Goal: Information Seeking & Learning: Learn about a topic

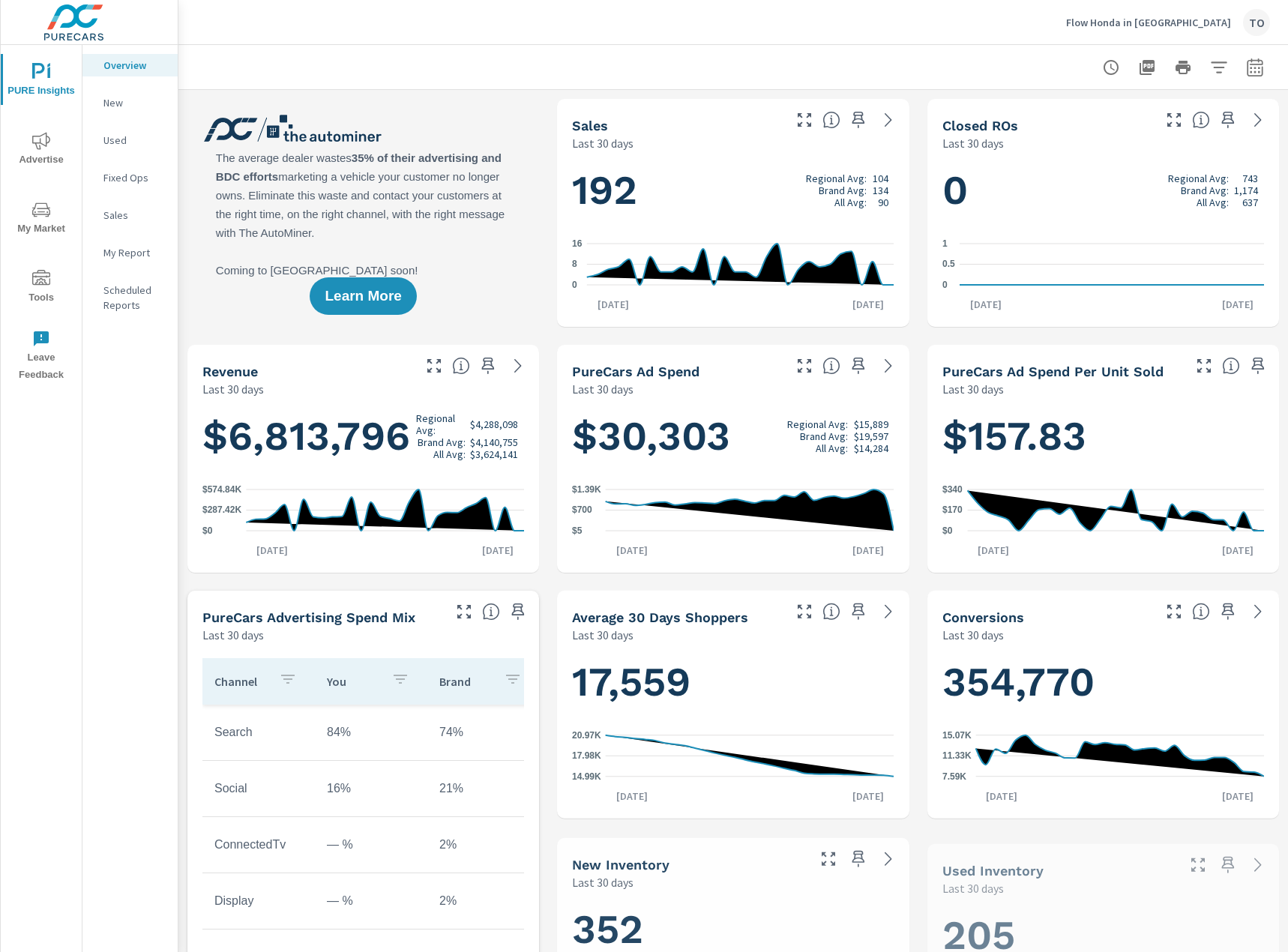
click at [29, 220] on span "My Market" at bounding box center [40, 219] width 72 height 36
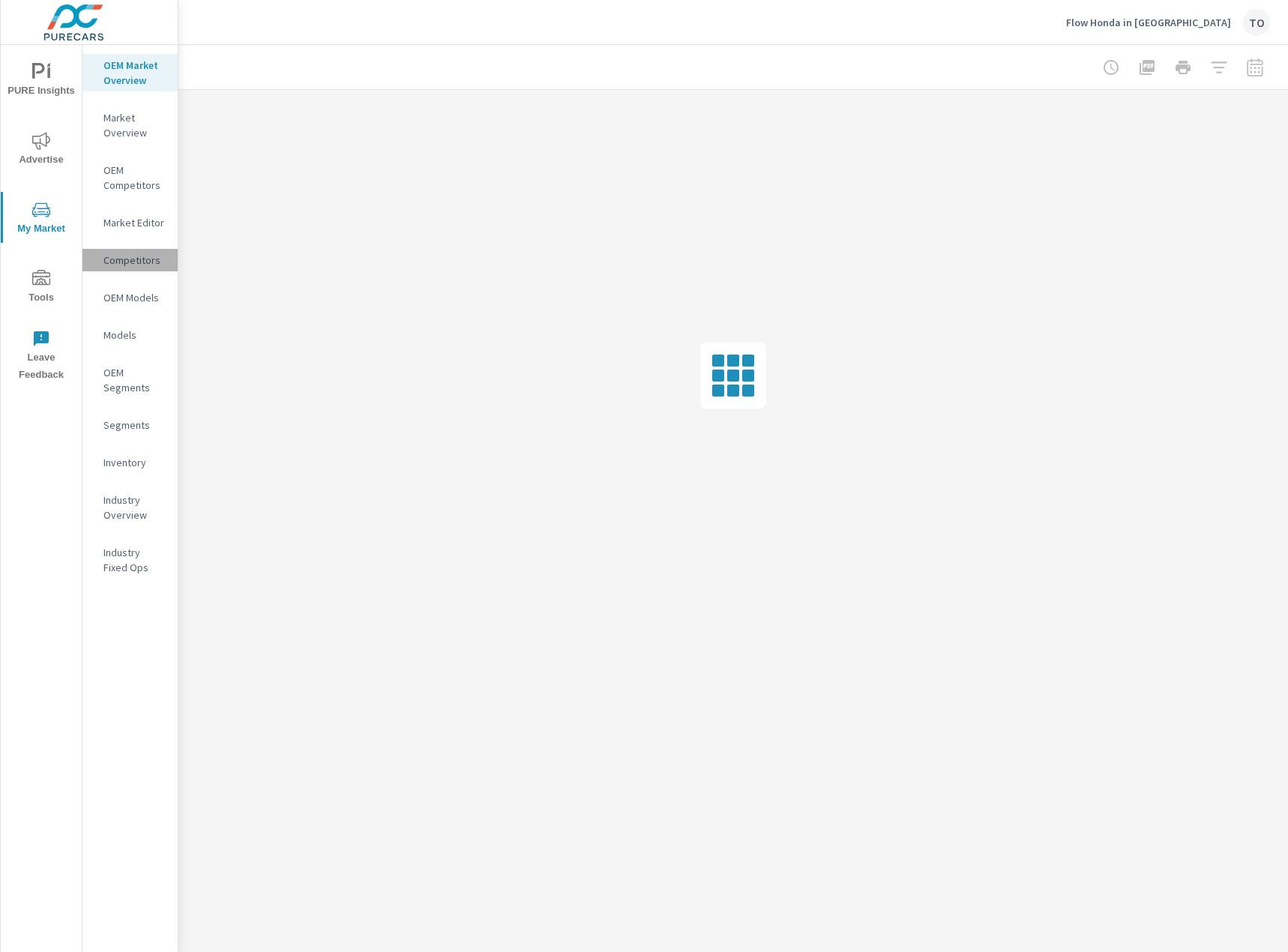
click at [129, 257] on p "Competitors" at bounding box center [134, 260] width 62 height 15
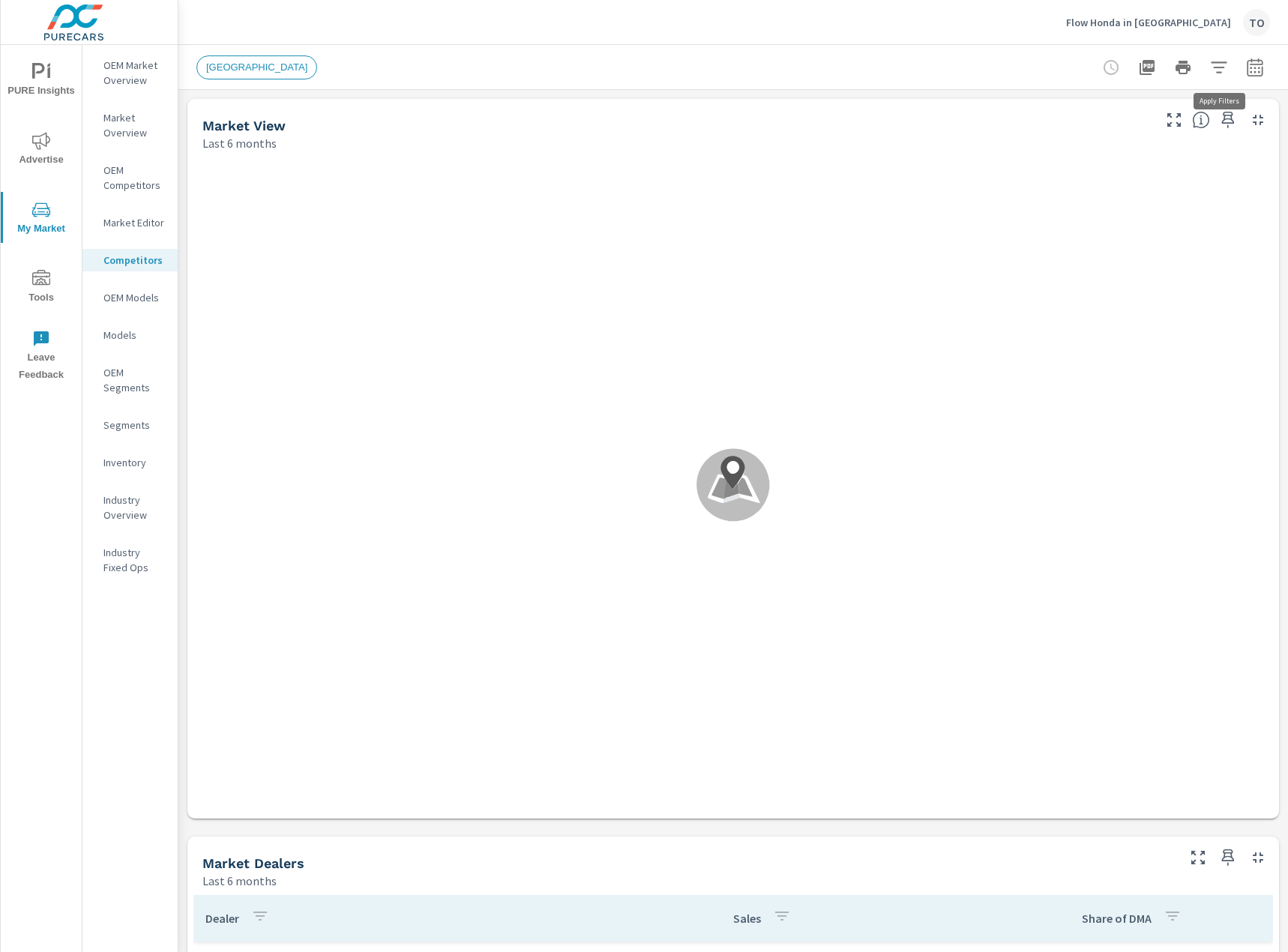
click at [1220, 63] on icon "button" at bounding box center [1219, 67] width 16 height 12
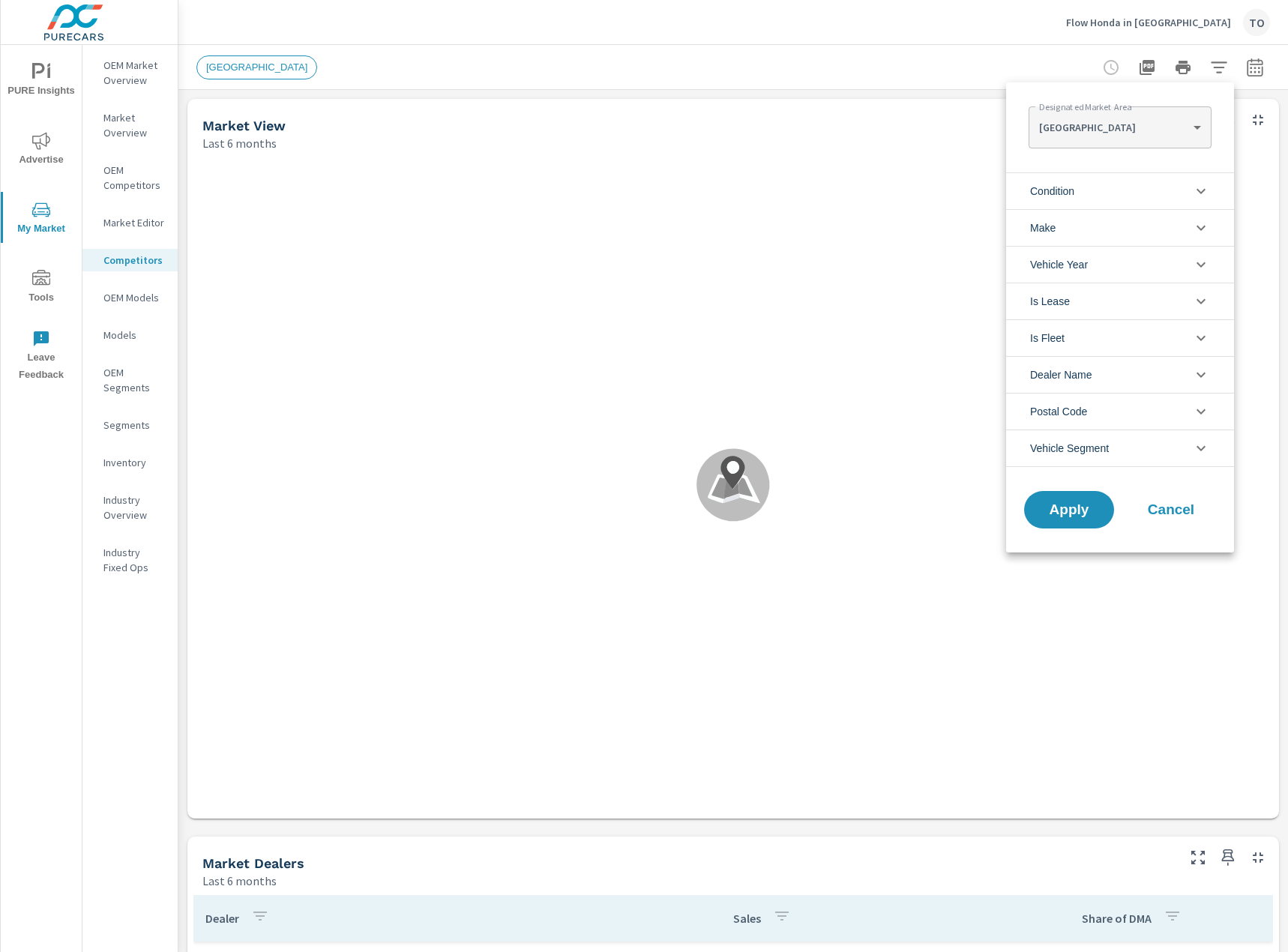
click at [1143, 130] on body "PURE Insights Advertise My Market Tools Leave Feedback OEM Market Overview Mark…" at bounding box center [644, 476] width 1288 height 952
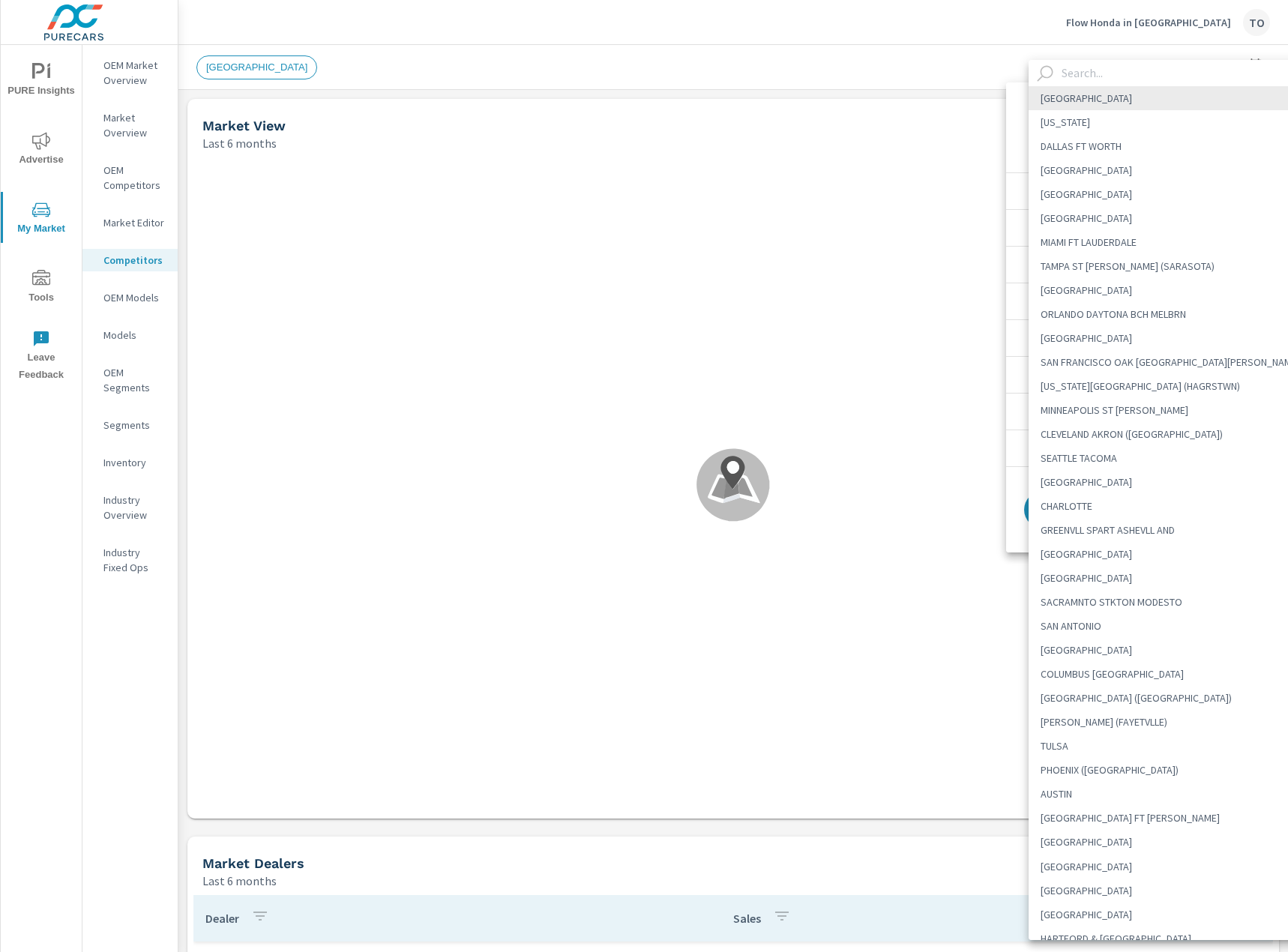
click at [1129, 81] on input "text" at bounding box center [1190, 73] width 268 height 26
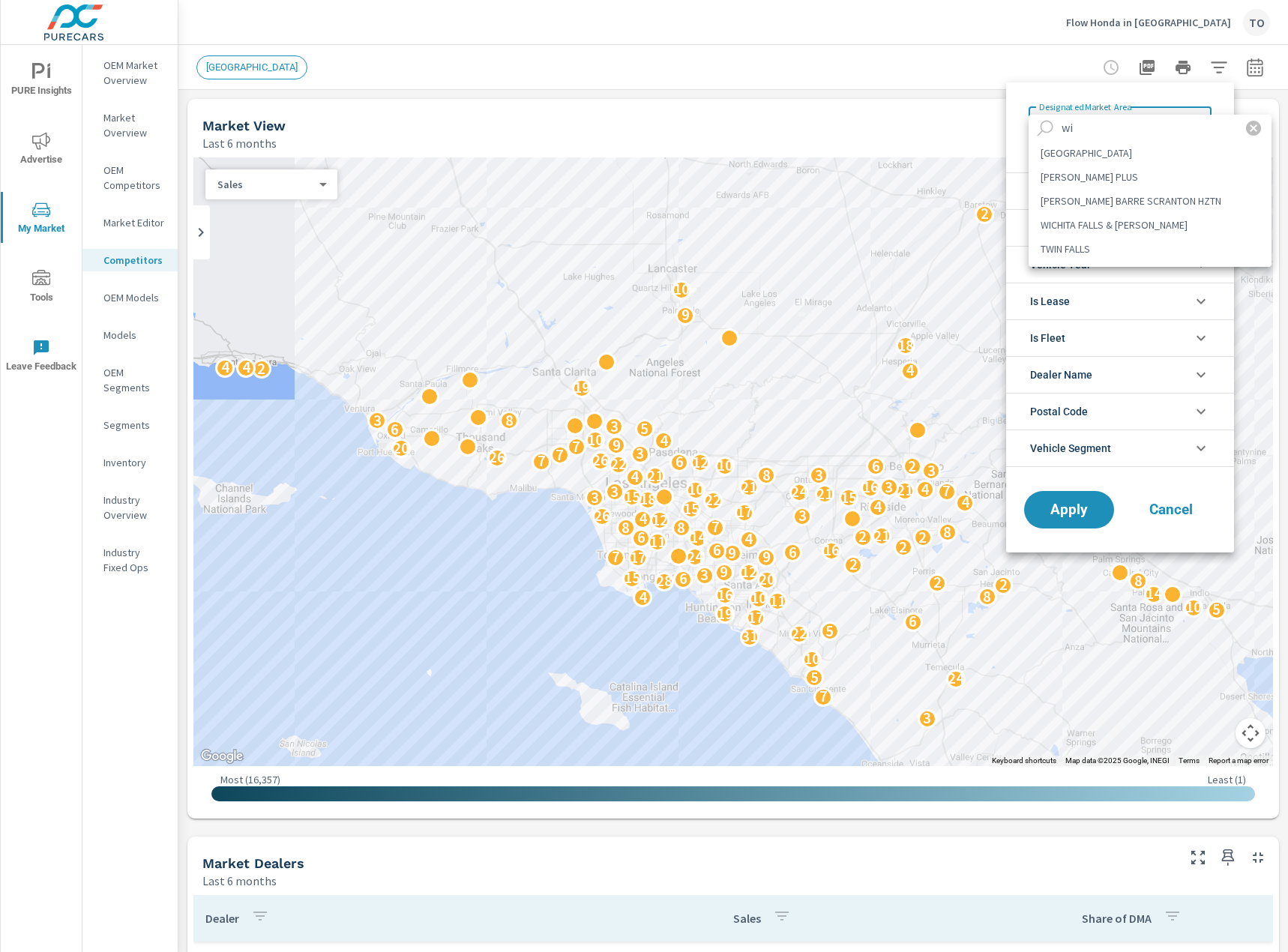
type input "w"
type input "gree"
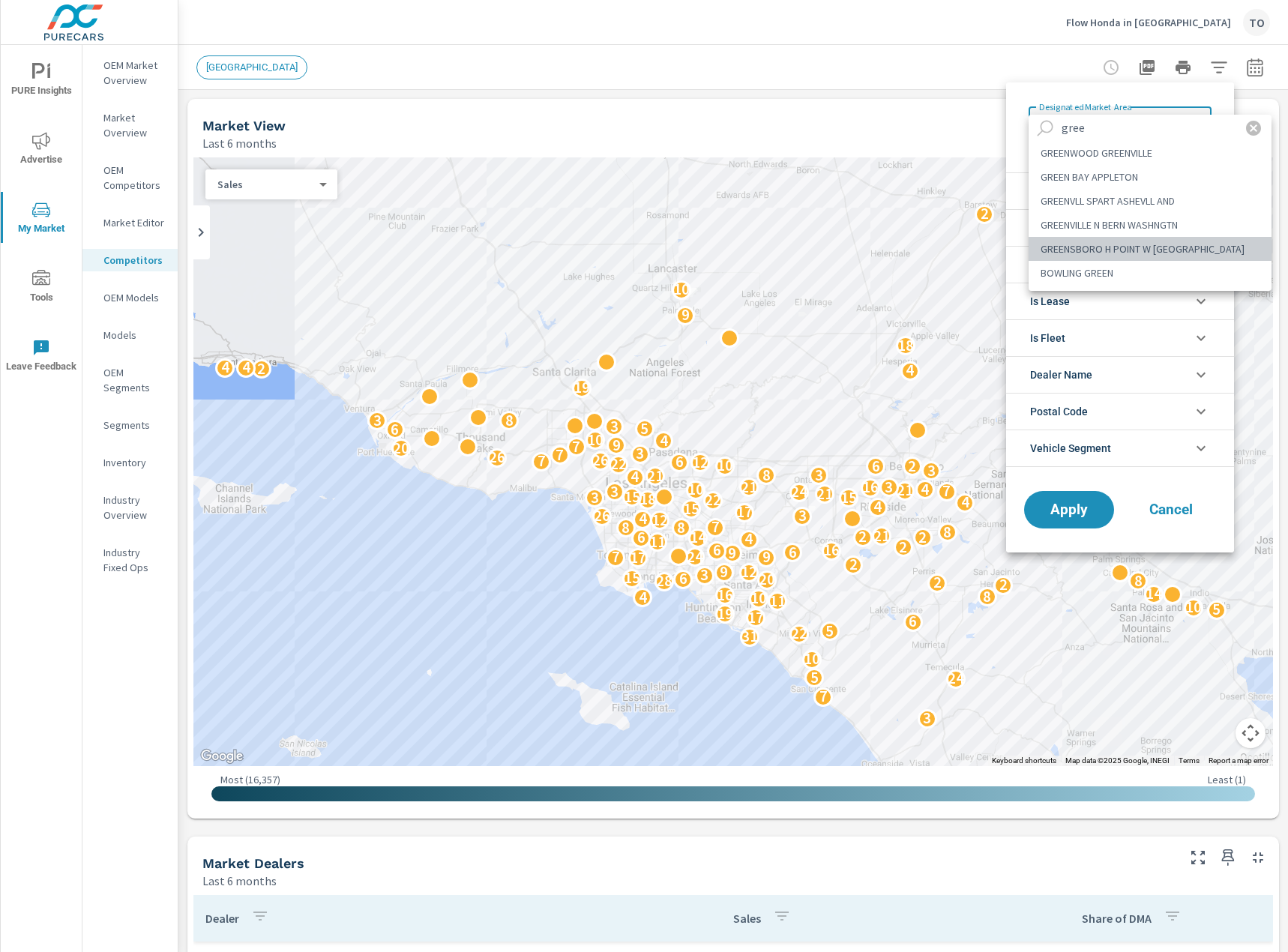
drag, startPoint x: 1171, startPoint y: 247, endPoint x: 1159, endPoint y: 249, distance: 12.2
click at [1167, 249] on li "GREENSBORO H POINT W [GEOGRAPHIC_DATA]" at bounding box center [1150, 249] width 243 height 24
type Area "GREENSBORO H POINT W [GEOGRAPHIC_DATA]"
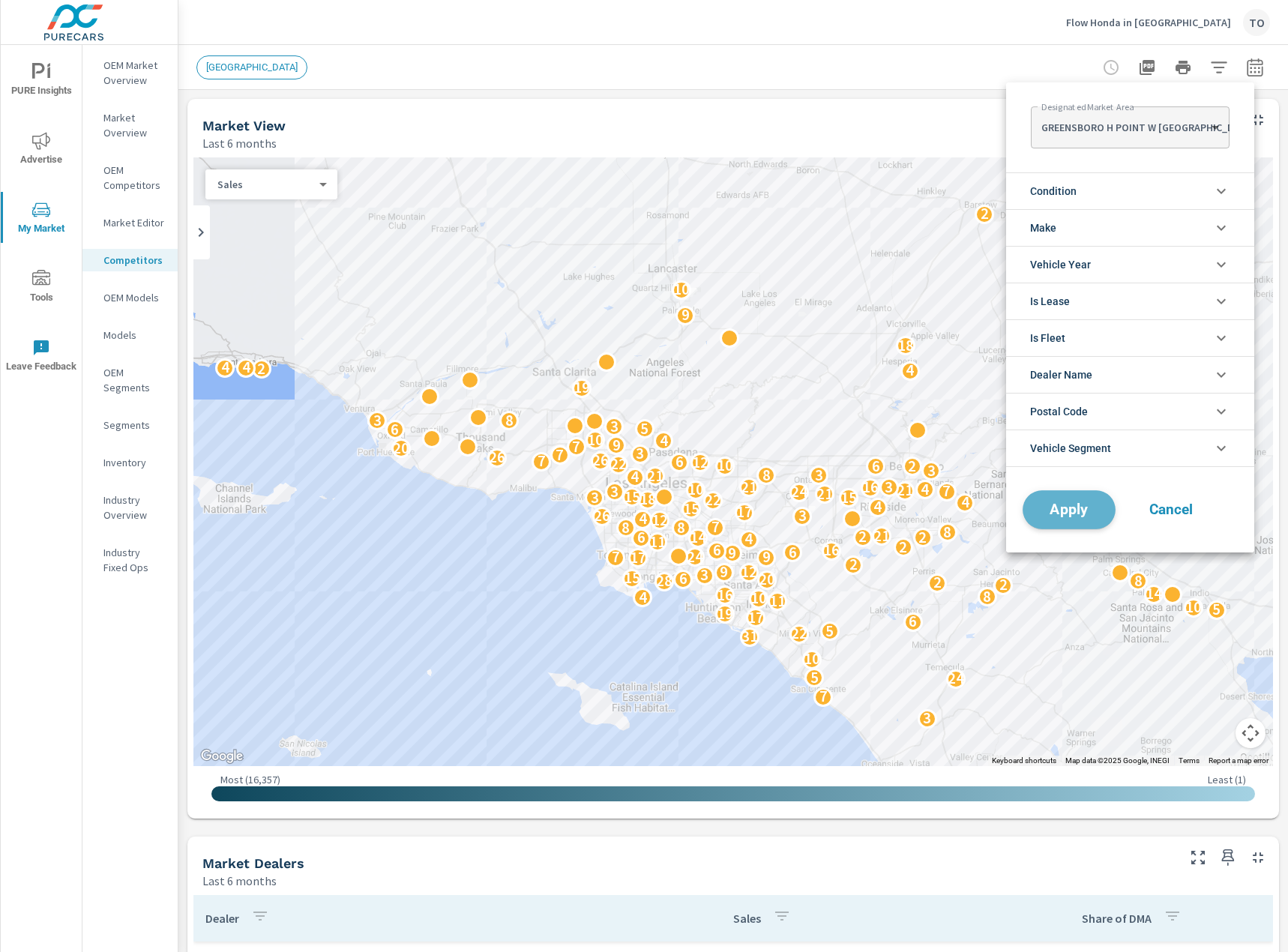
click at [1071, 520] on button "Apply" at bounding box center [1069, 509] width 93 height 39
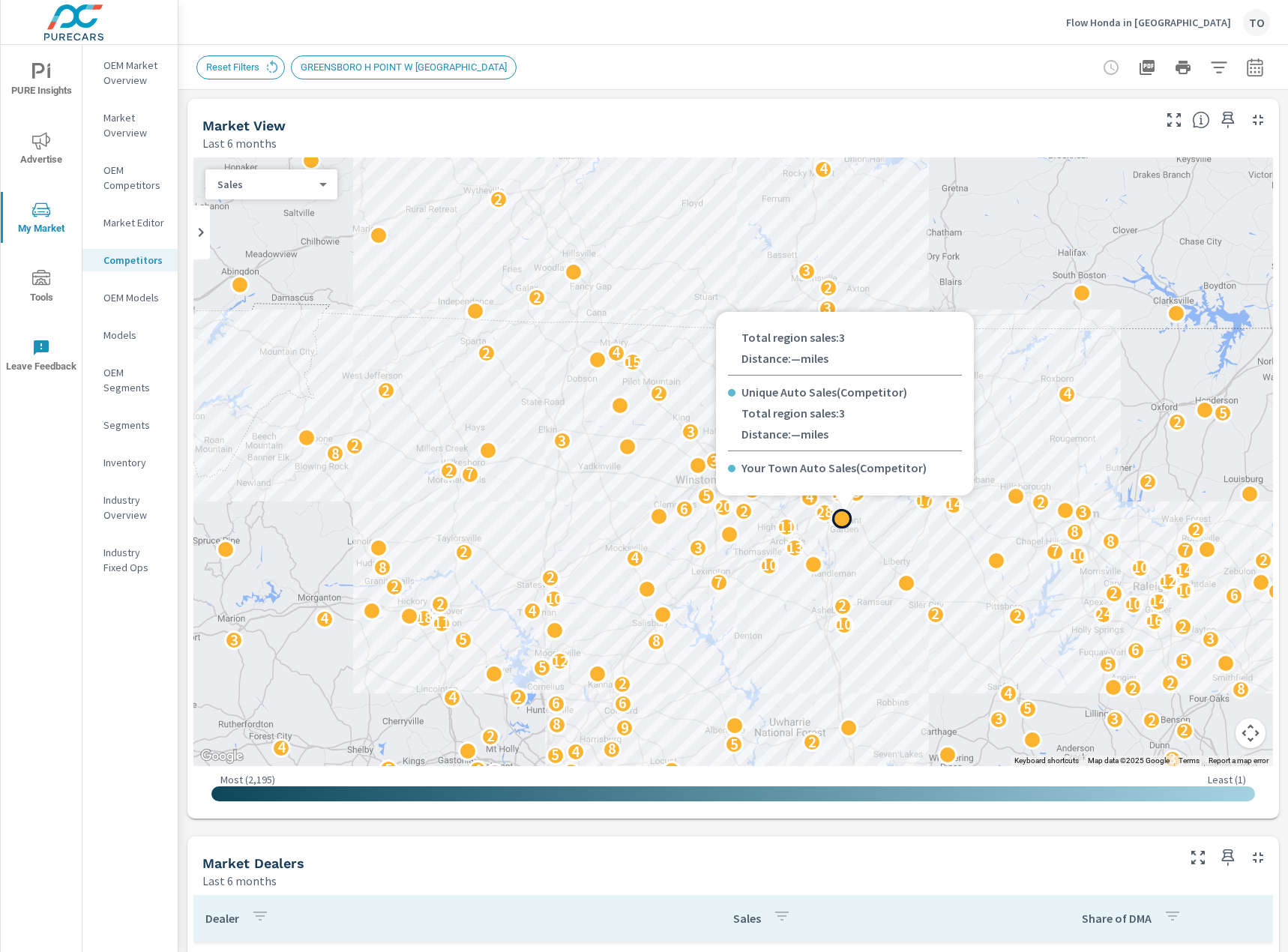
scroll to position [1017, 0]
